Goal: Transaction & Acquisition: Purchase product/service

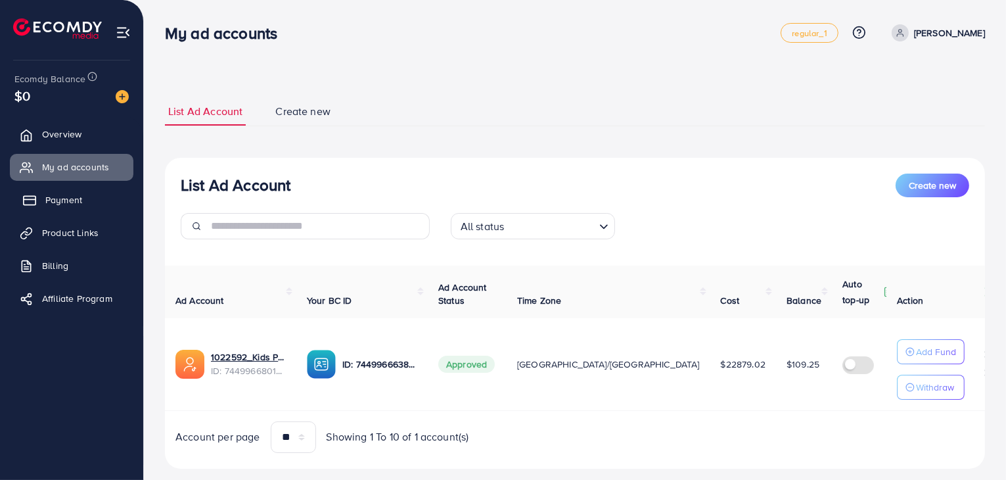
click at [63, 205] on span "Payment" at bounding box center [63, 199] width 37 height 13
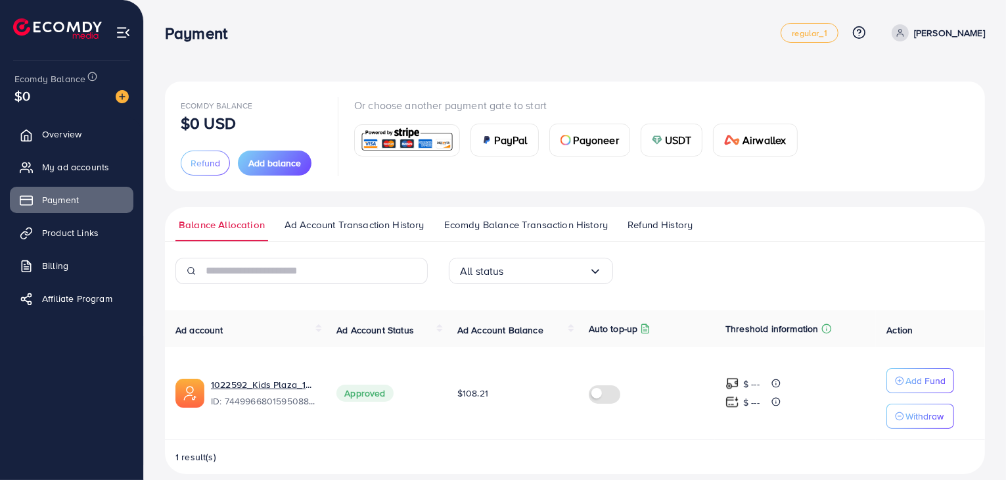
click at [509, 231] on span "Ecomdy Balance Transaction History" at bounding box center [526, 225] width 164 height 14
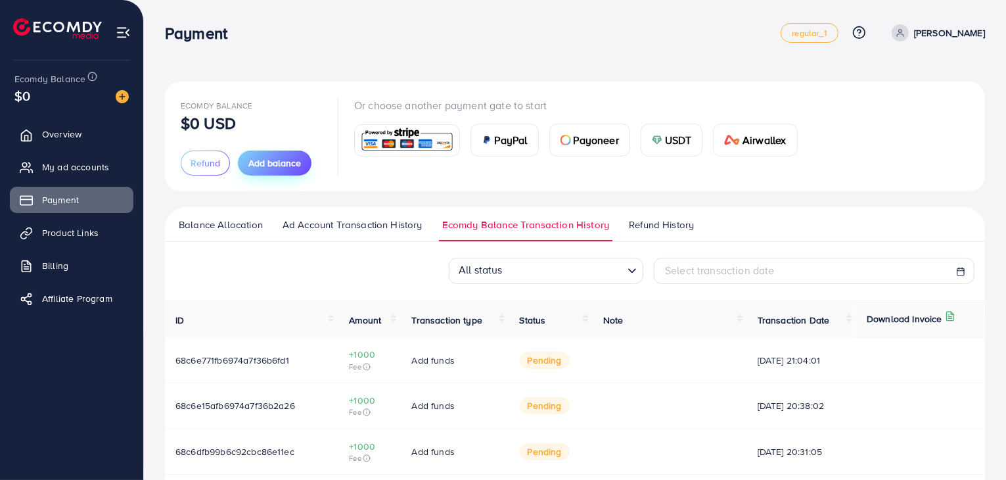
click at [255, 162] on span "Add balance" at bounding box center [274, 162] width 53 height 13
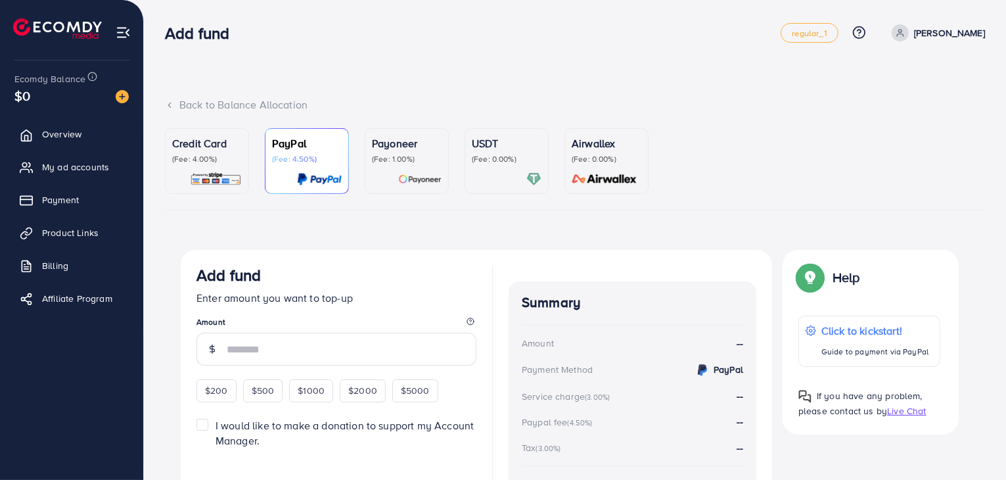
click at [225, 168] on div "Credit Card (Fee: 4.00%)" at bounding box center [207, 160] width 70 height 51
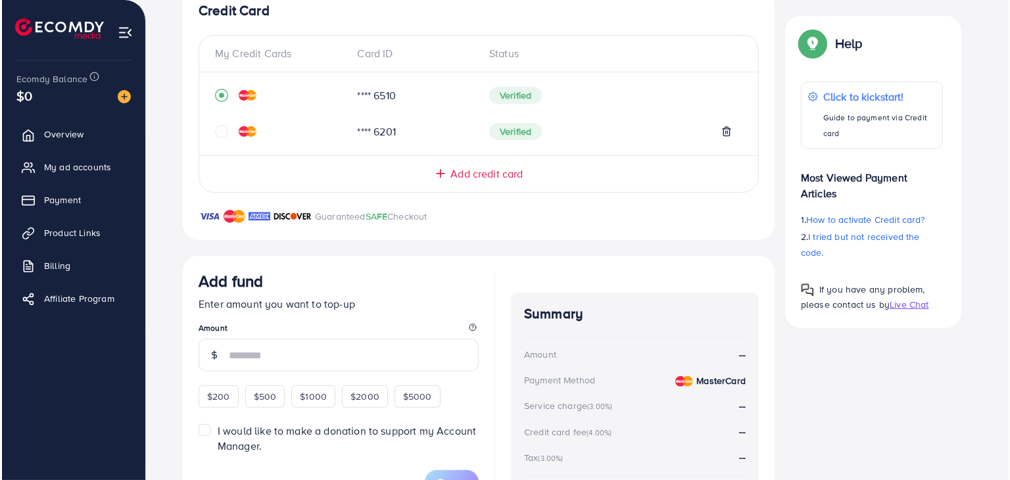
scroll to position [373, 0]
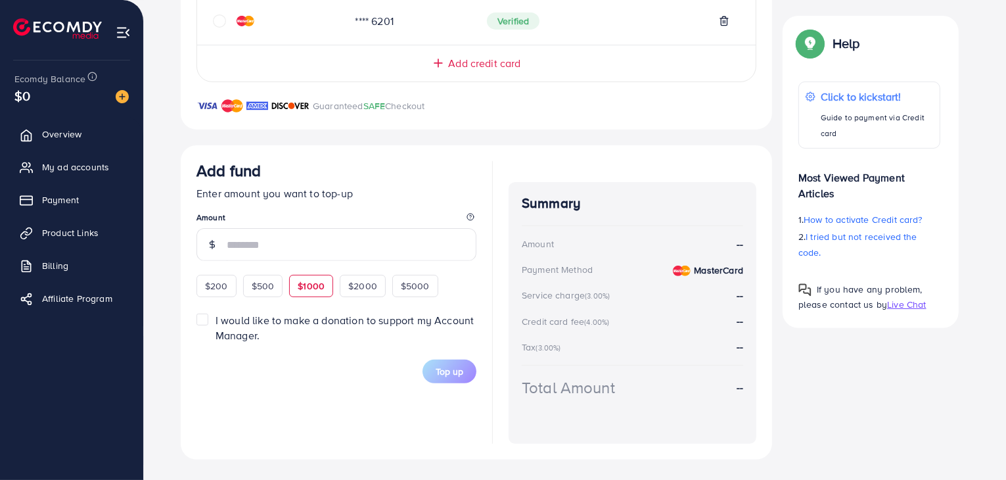
click at [325, 279] on div "$1000" at bounding box center [311, 286] width 44 height 22
type input "****"
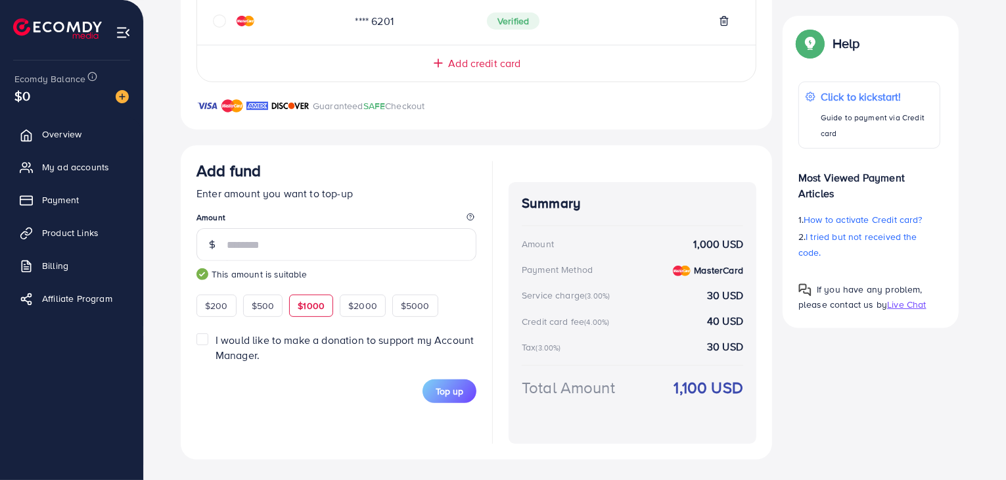
drag, startPoint x: 445, startPoint y: 390, endPoint x: 414, endPoint y: 425, distance: 47.1
click at [444, 390] on span "Top up" at bounding box center [450, 391] width 28 height 13
